Goal: Check status: Check status

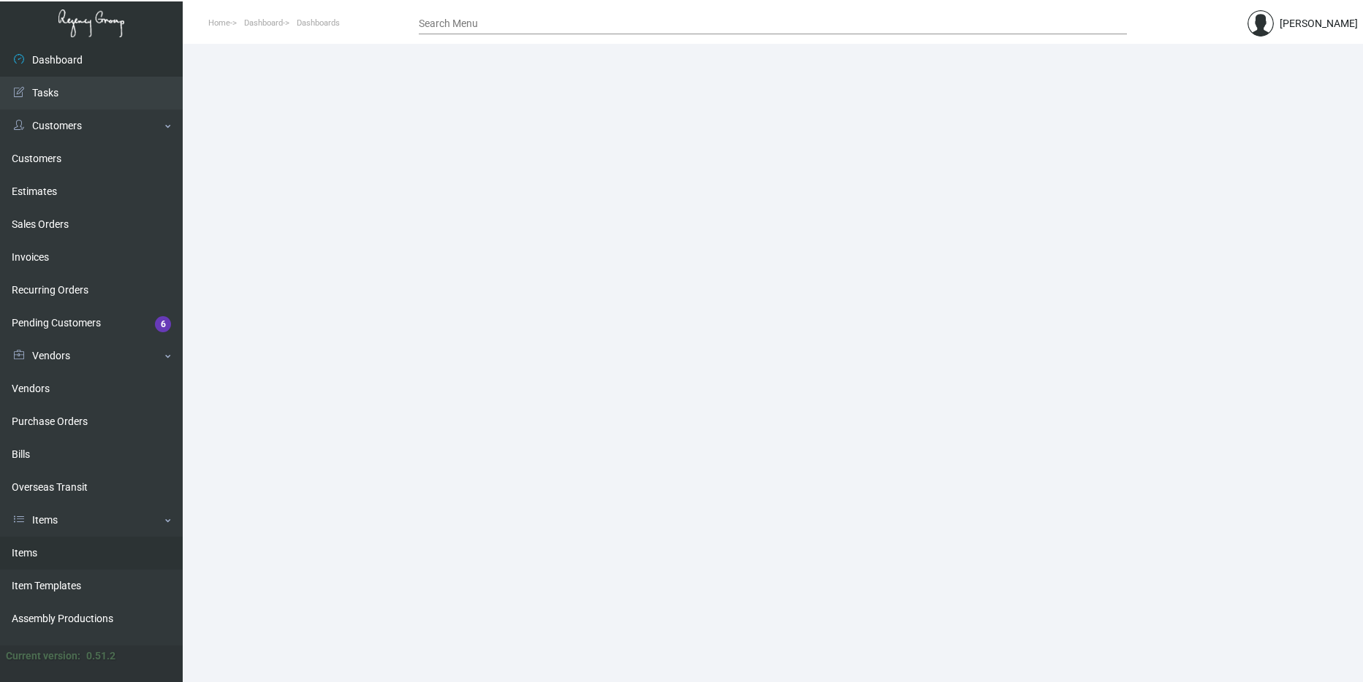
click at [64, 556] on link "Items" at bounding box center [91, 553] width 183 height 33
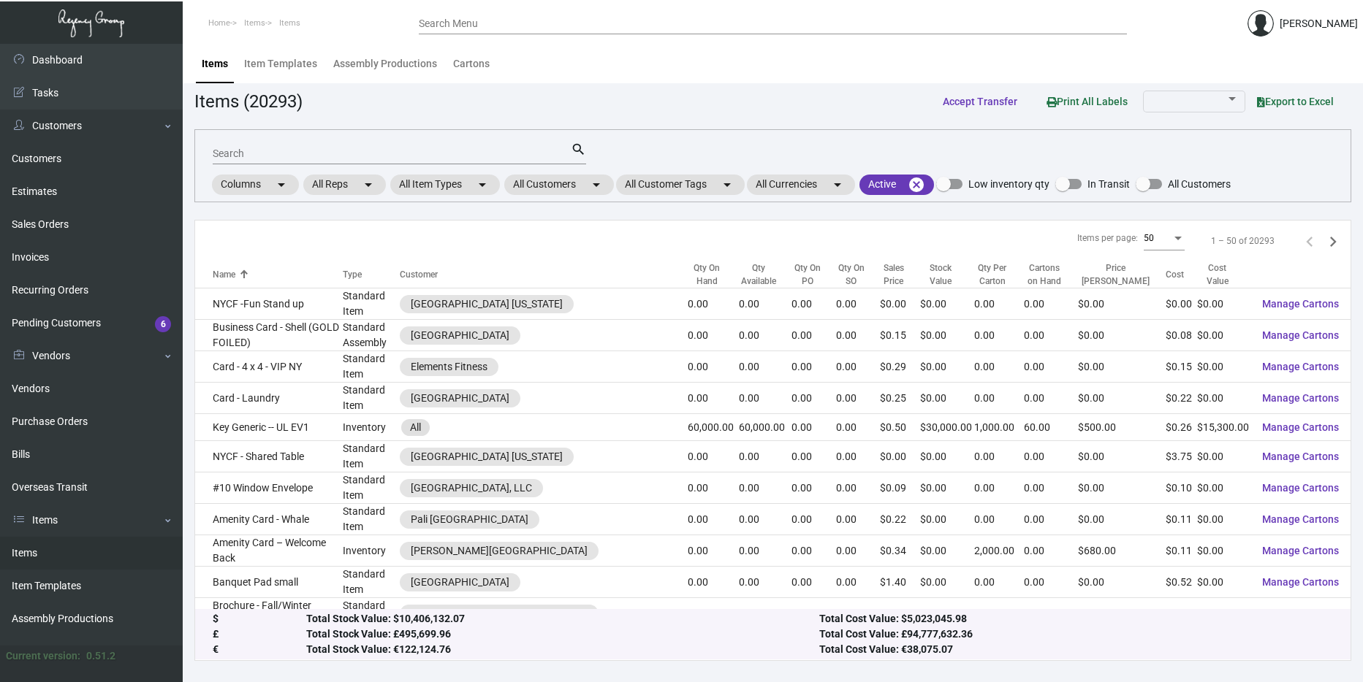
click at [292, 149] on input "Search" at bounding box center [392, 154] width 358 height 12
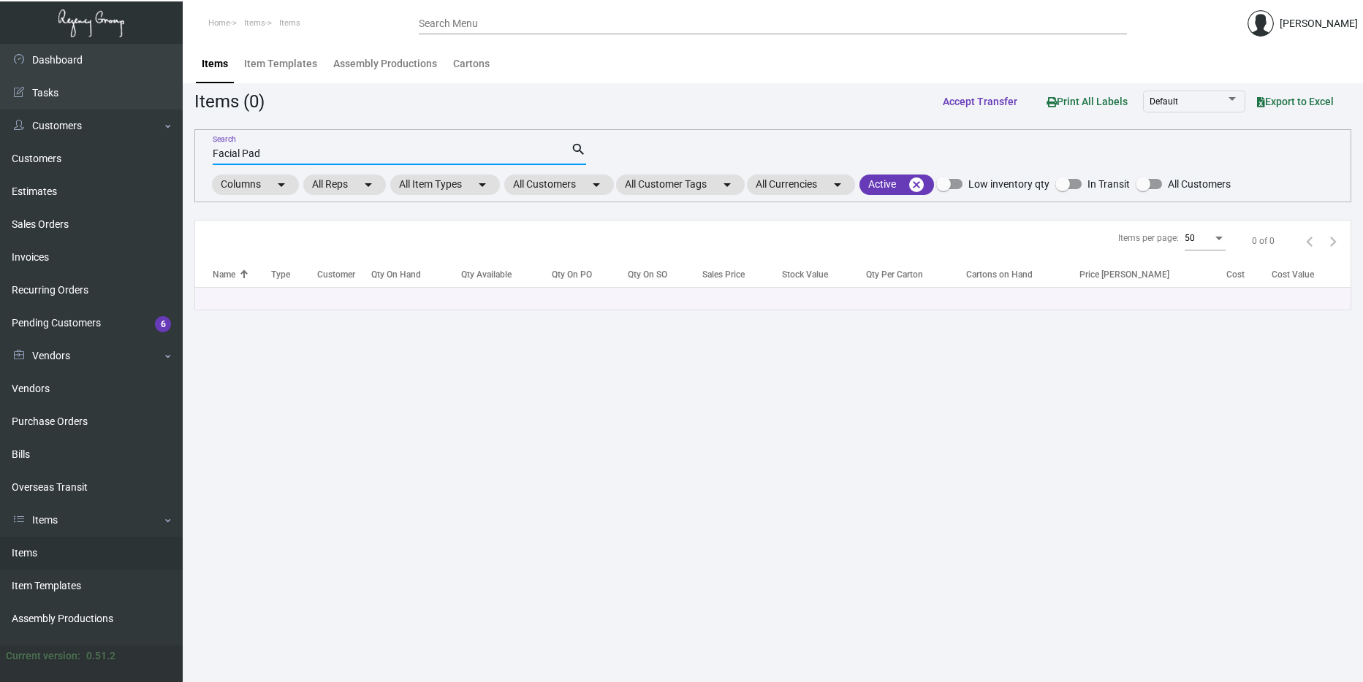
type input "Facial Pad"
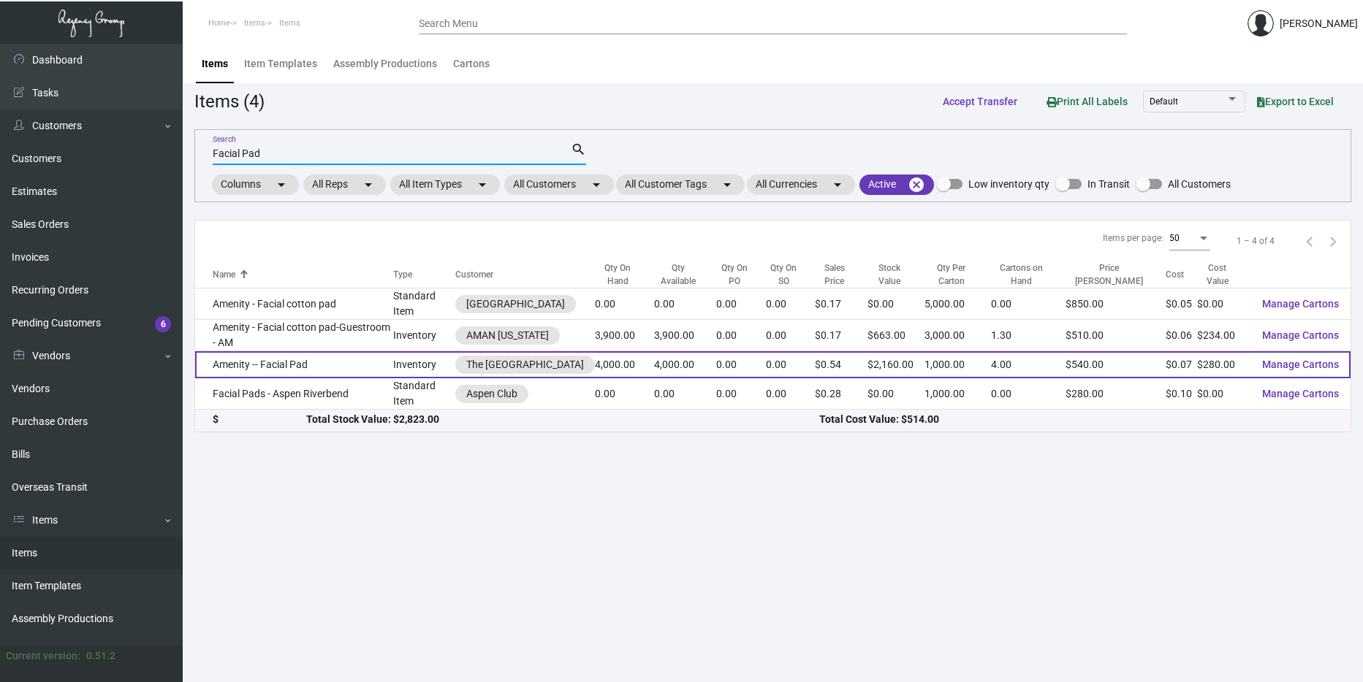
click at [302, 362] on td "Amenity -- Facial Pad" at bounding box center [294, 364] width 198 height 27
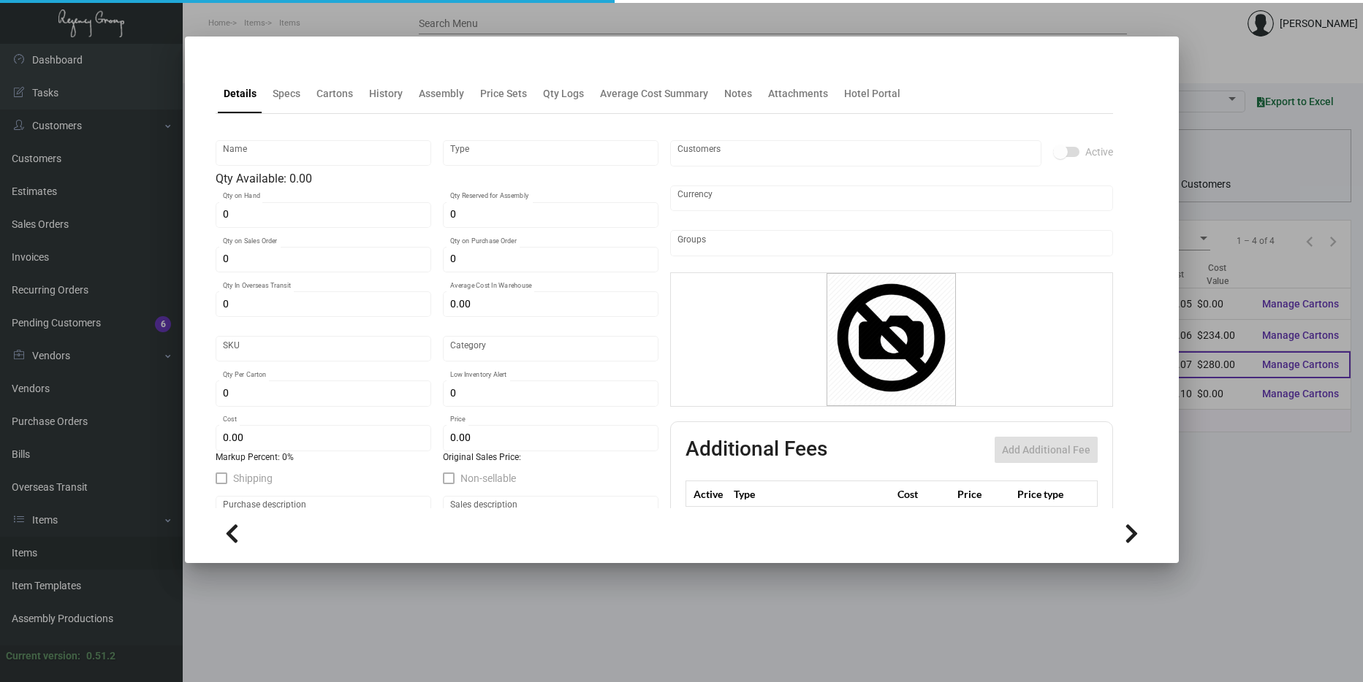
type input "Amenity -- Facial Pad"
type input "Inventory"
type input "4,000"
type input "$ 0.875"
type input "Overseas"
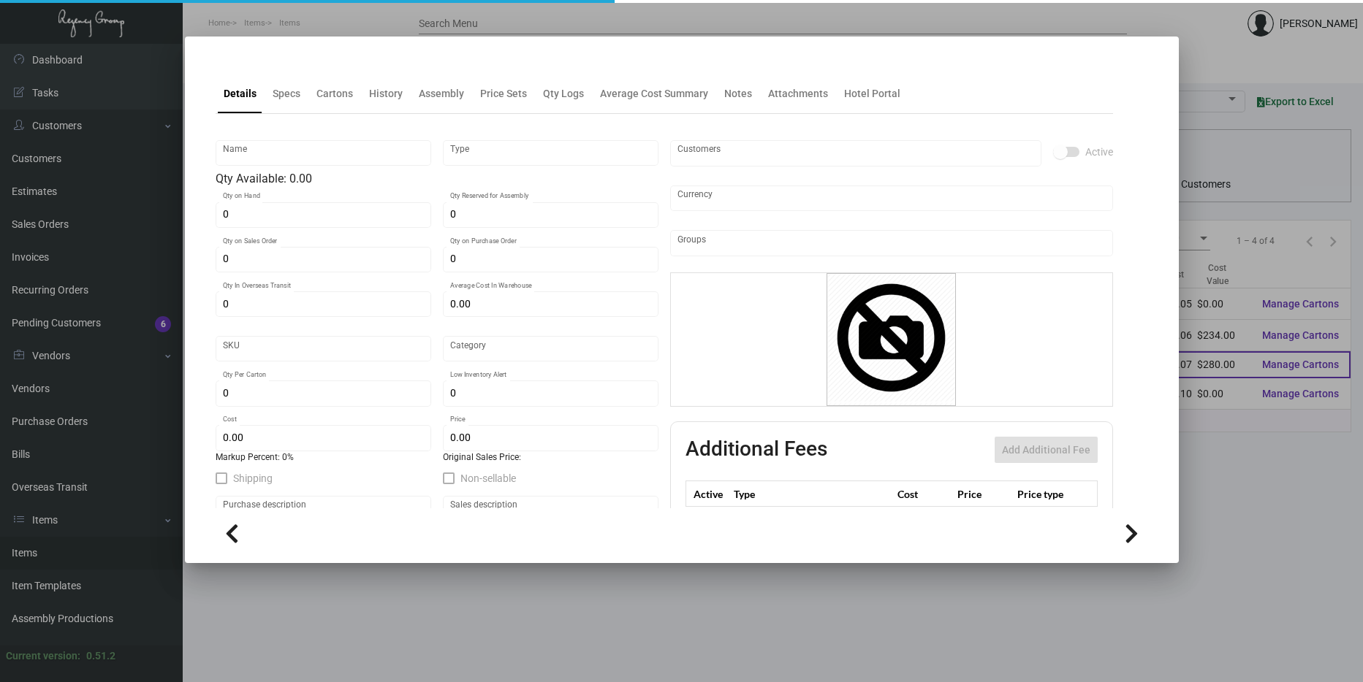
type input "1,000"
type input "$ 0.07"
type input "$ 0.54"
checkbox input "true"
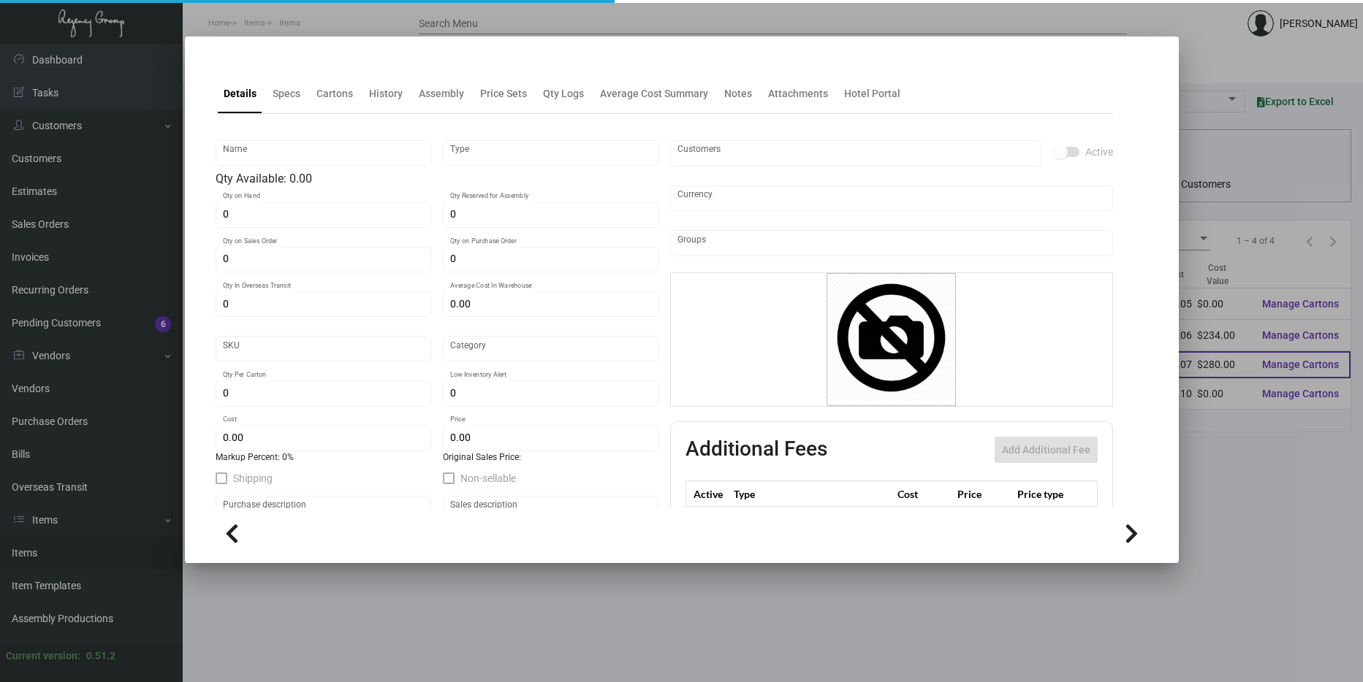
type input "United States Dollar $"
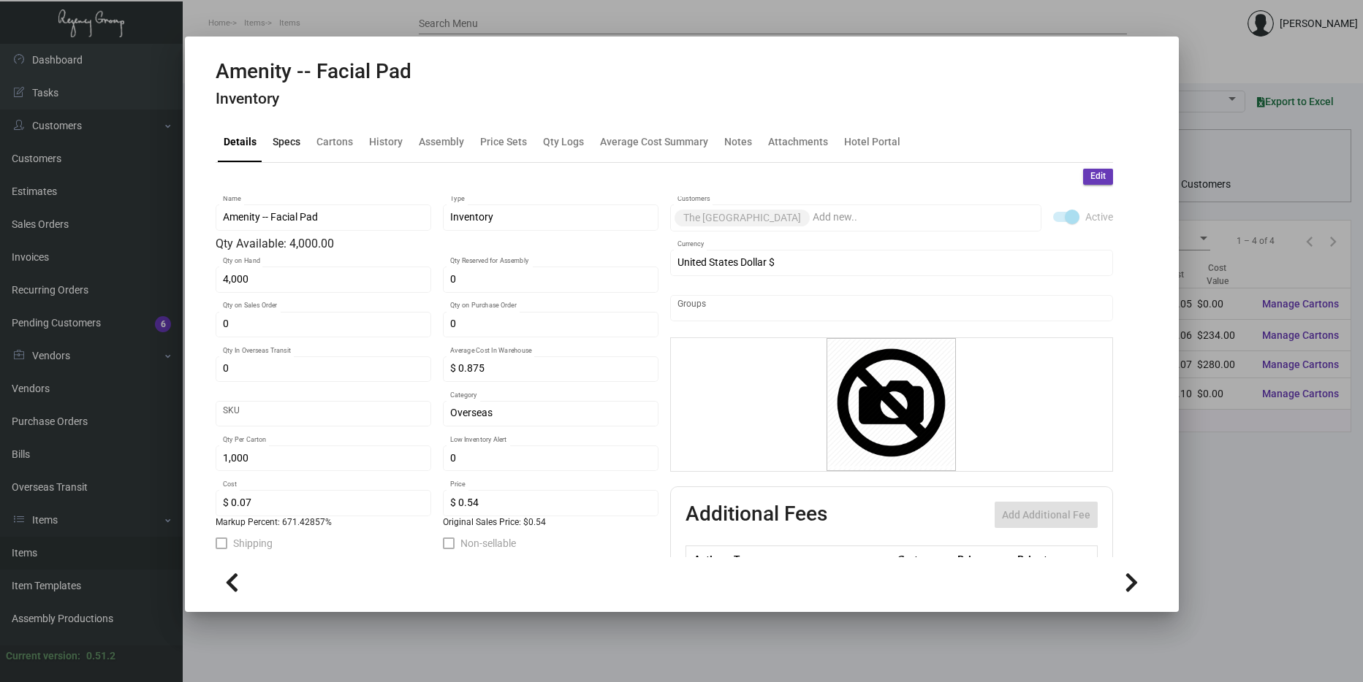
click at [290, 143] on div "Specs" at bounding box center [287, 141] width 28 height 15
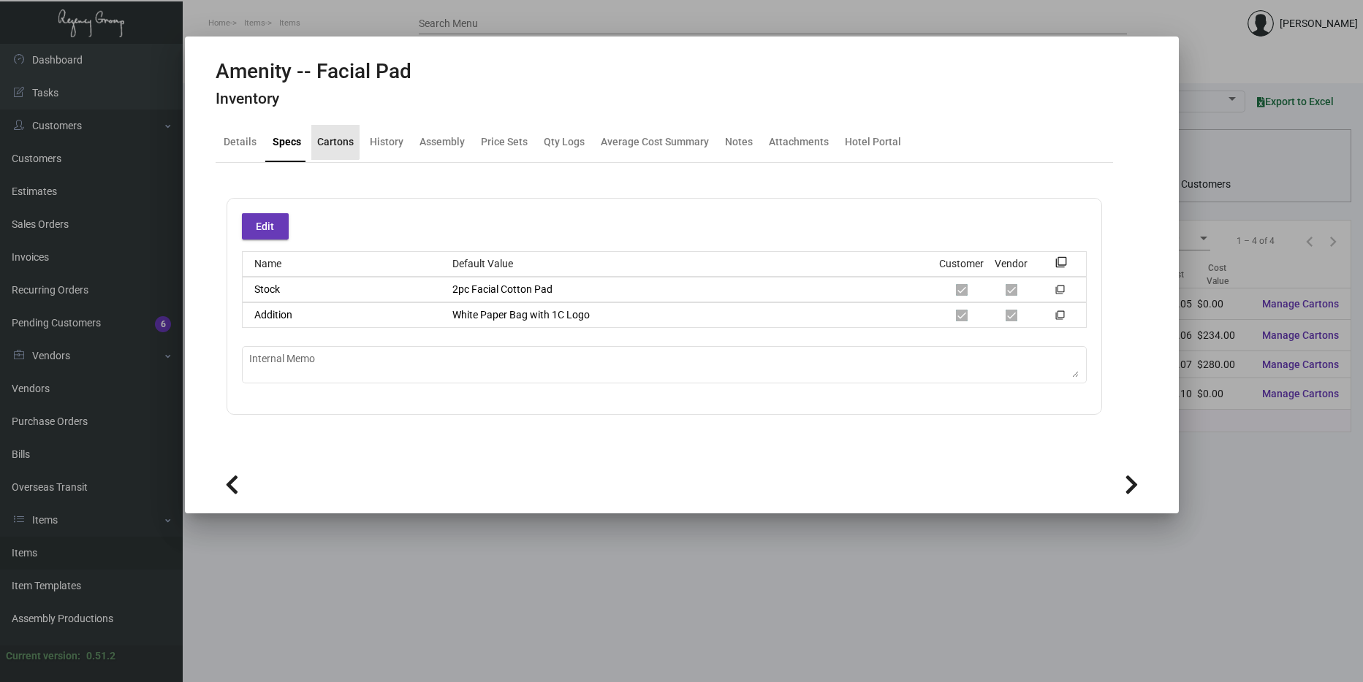
click at [324, 141] on div "Cartons" at bounding box center [335, 141] width 37 height 15
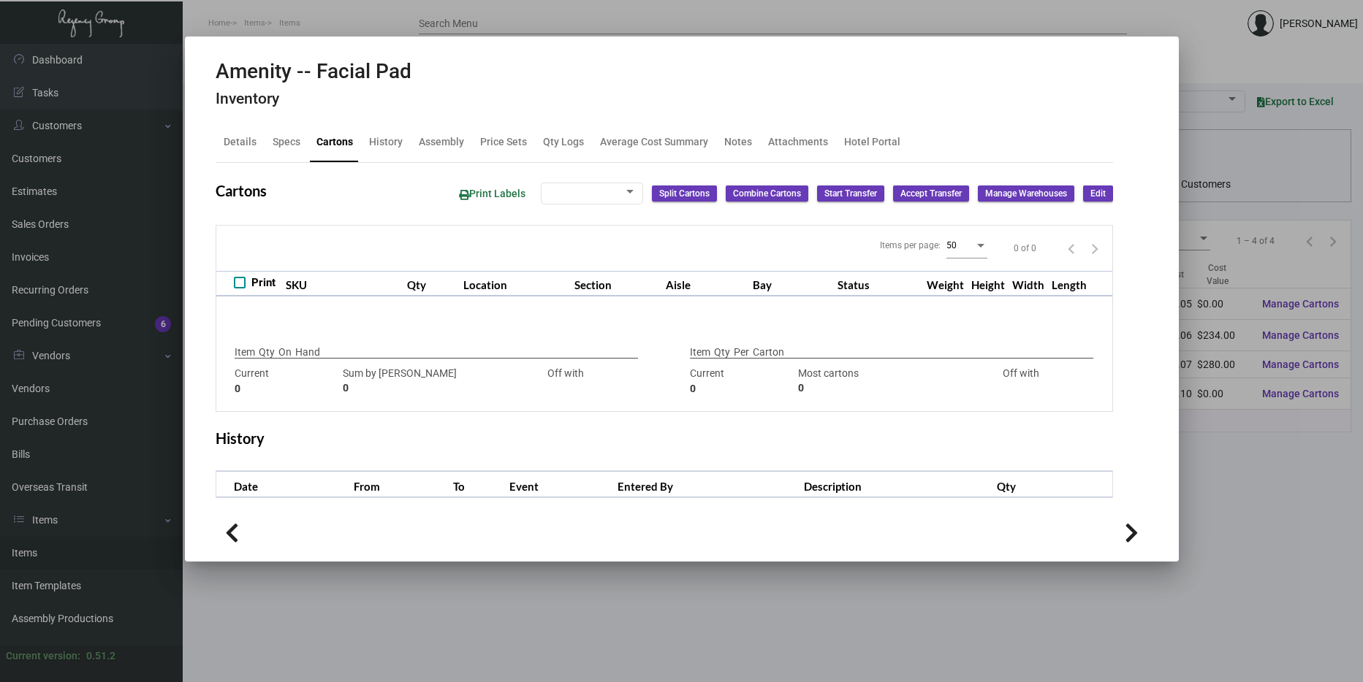
checkbox input "true"
type input "4,000"
type input "4000"
type input "0"
type input "1,000"
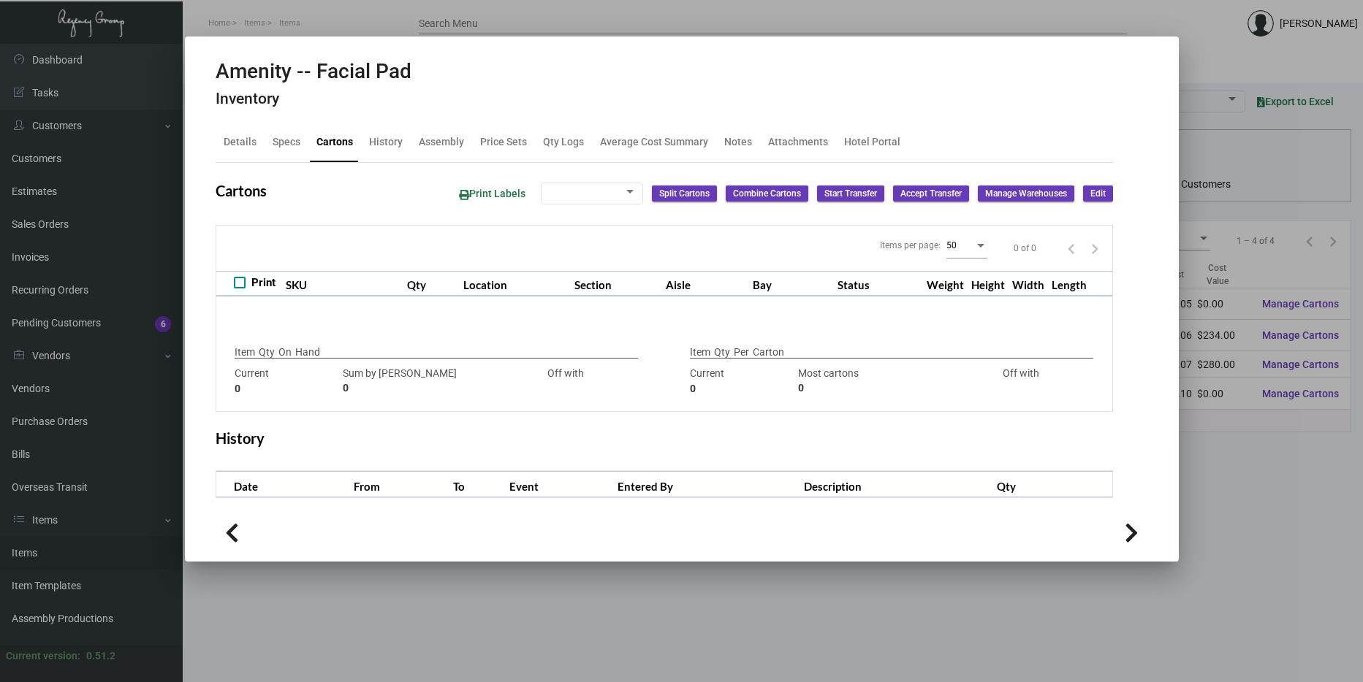
type input "2500"
type input "-1500"
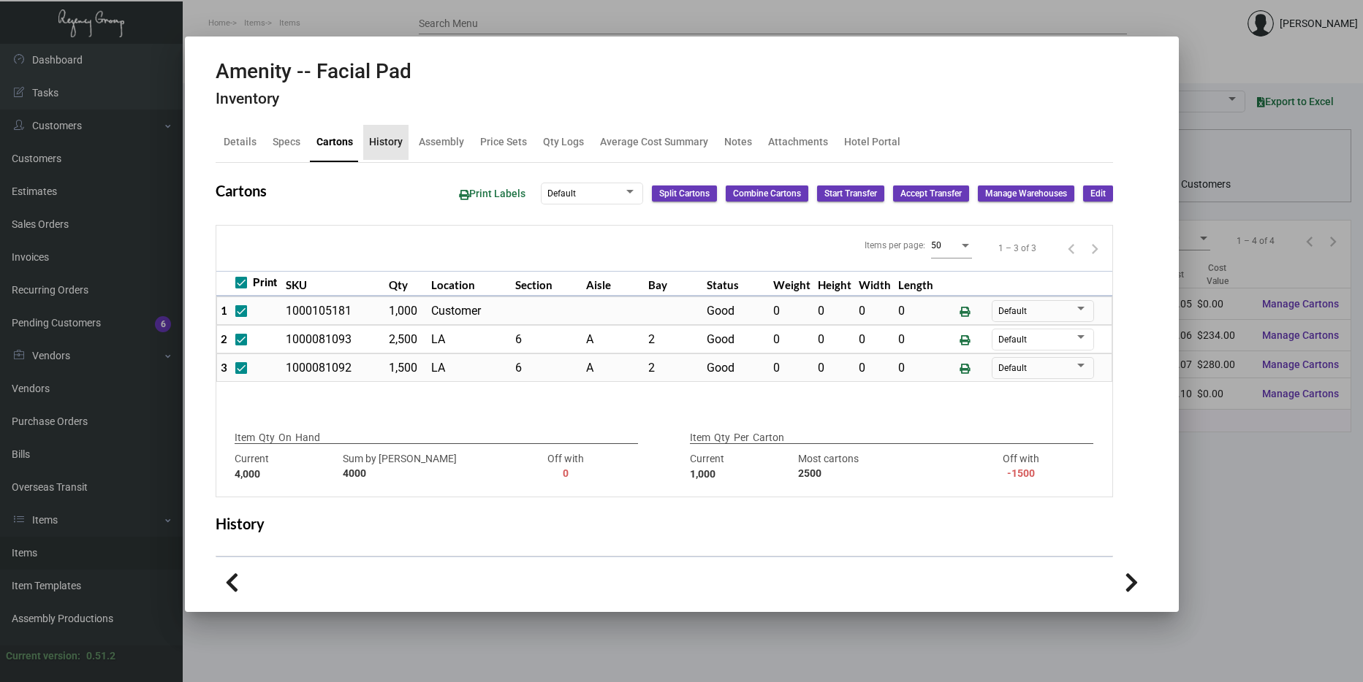
click at [385, 140] on div "History" at bounding box center [386, 141] width 34 height 15
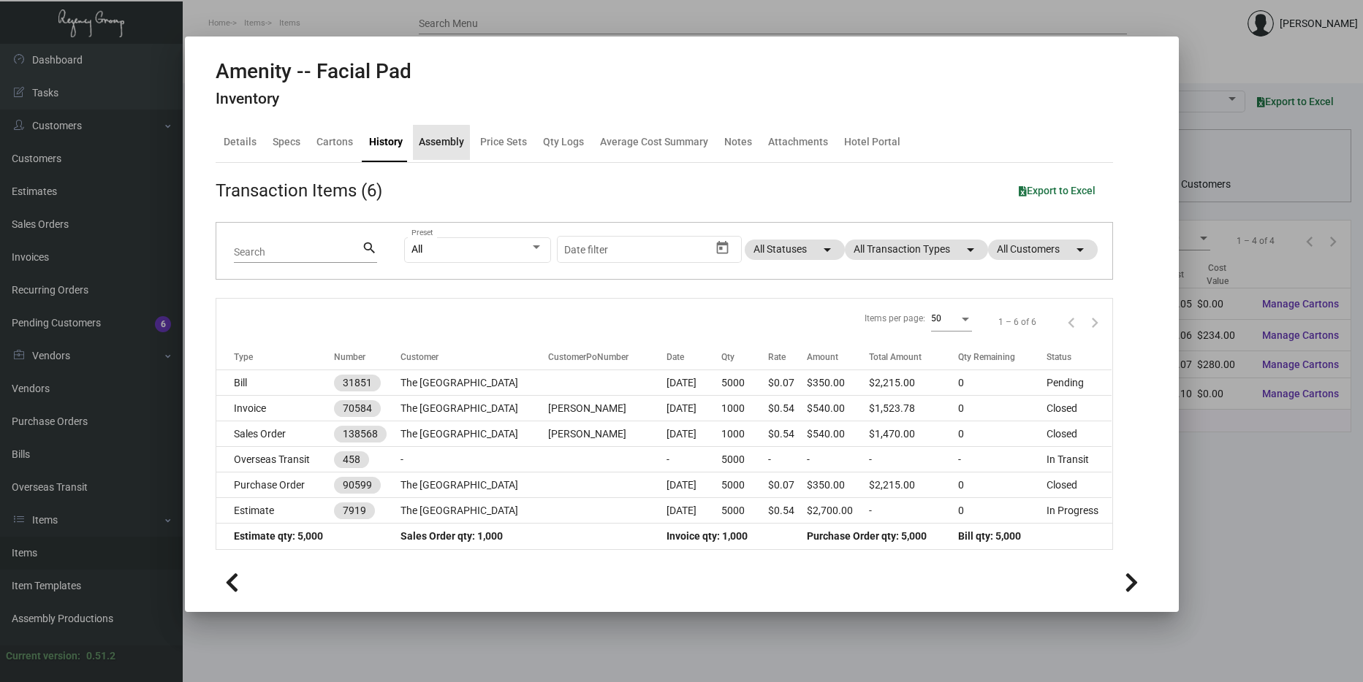
click at [438, 153] on div "Assembly" at bounding box center [441, 142] width 57 height 35
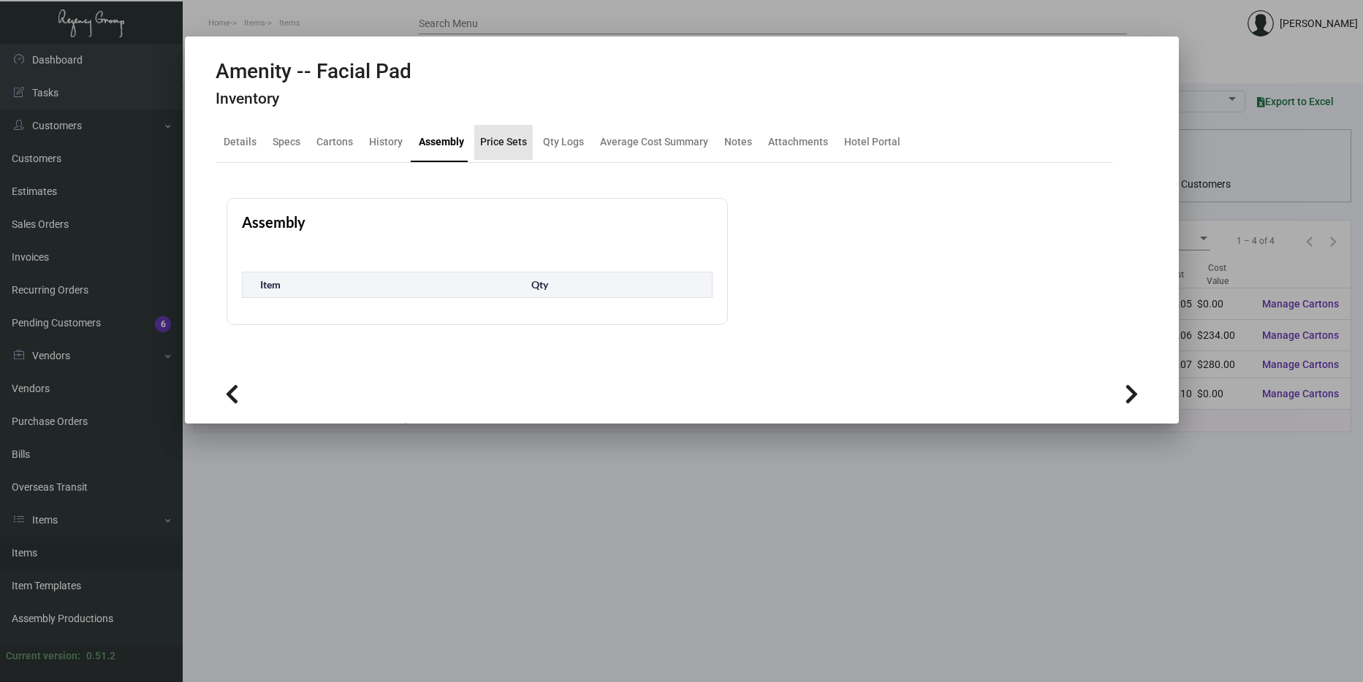
click at [497, 148] on div "Price Sets" at bounding box center [503, 141] width 47 height 15
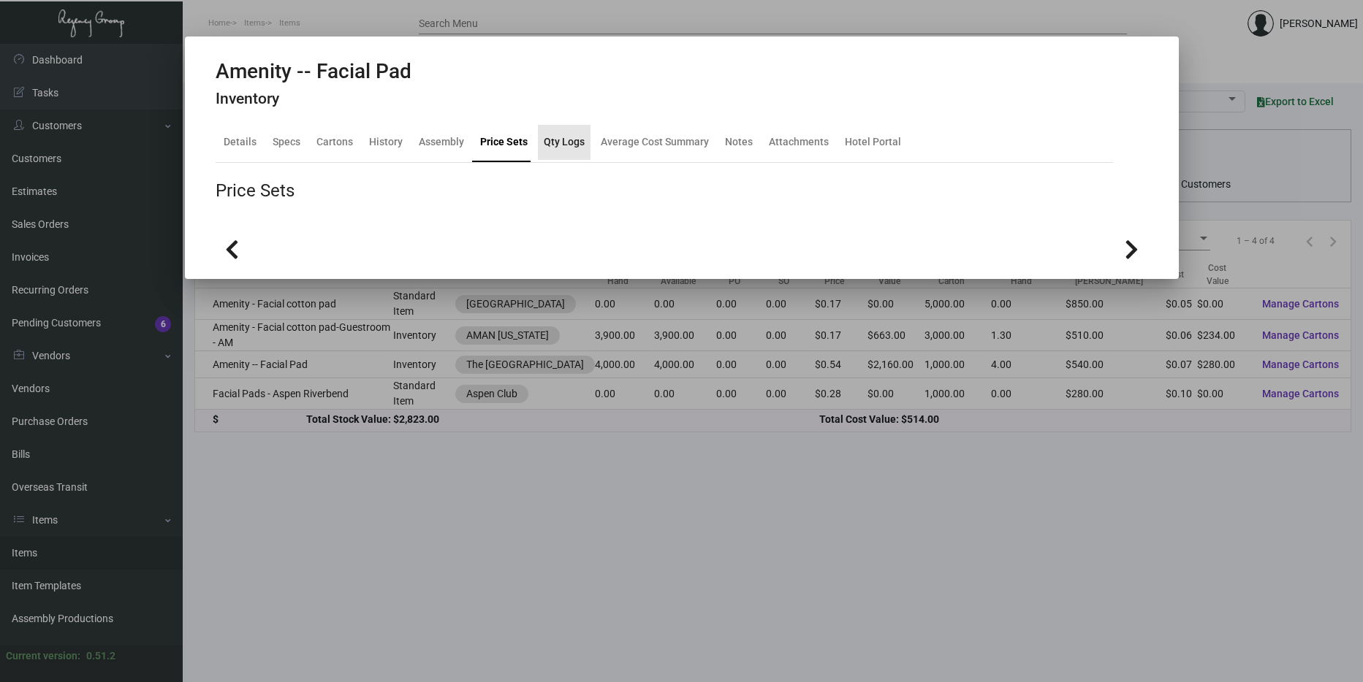
click at [558, 148] on div "Qty Logs" at bounding box center [564, 141] width 41 height 15
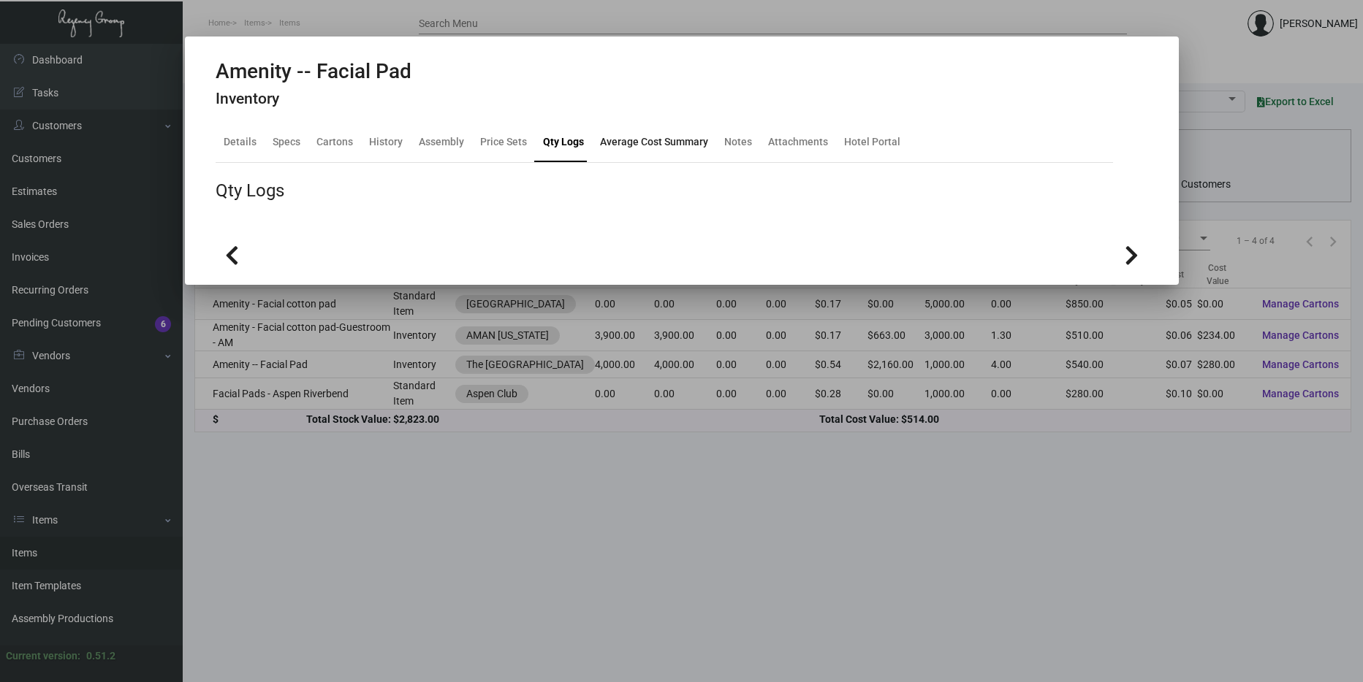
click at [624, 148] on div "Average Cost Summary" at bounding box center [654, 141] width 108 height 15
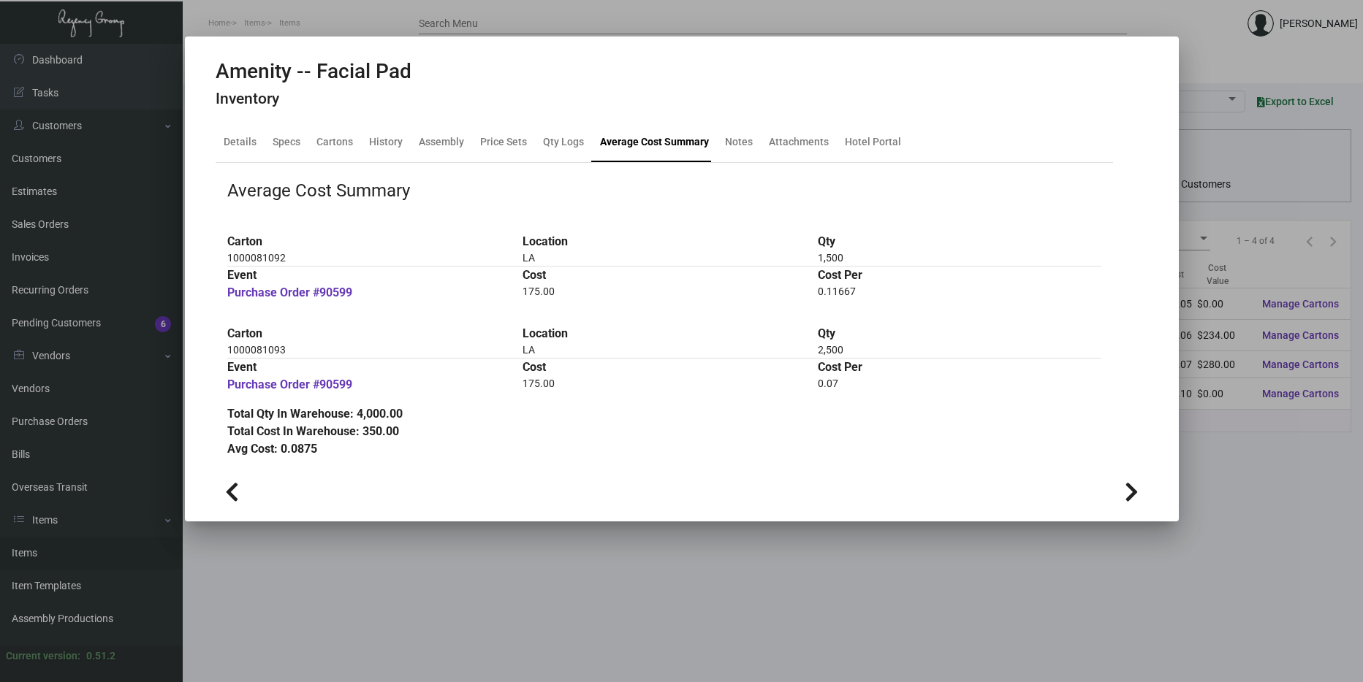
click at [1346, 384] on div at bounding box center [681, 341] width 1363 height 682
